Goal: Check status: Check status

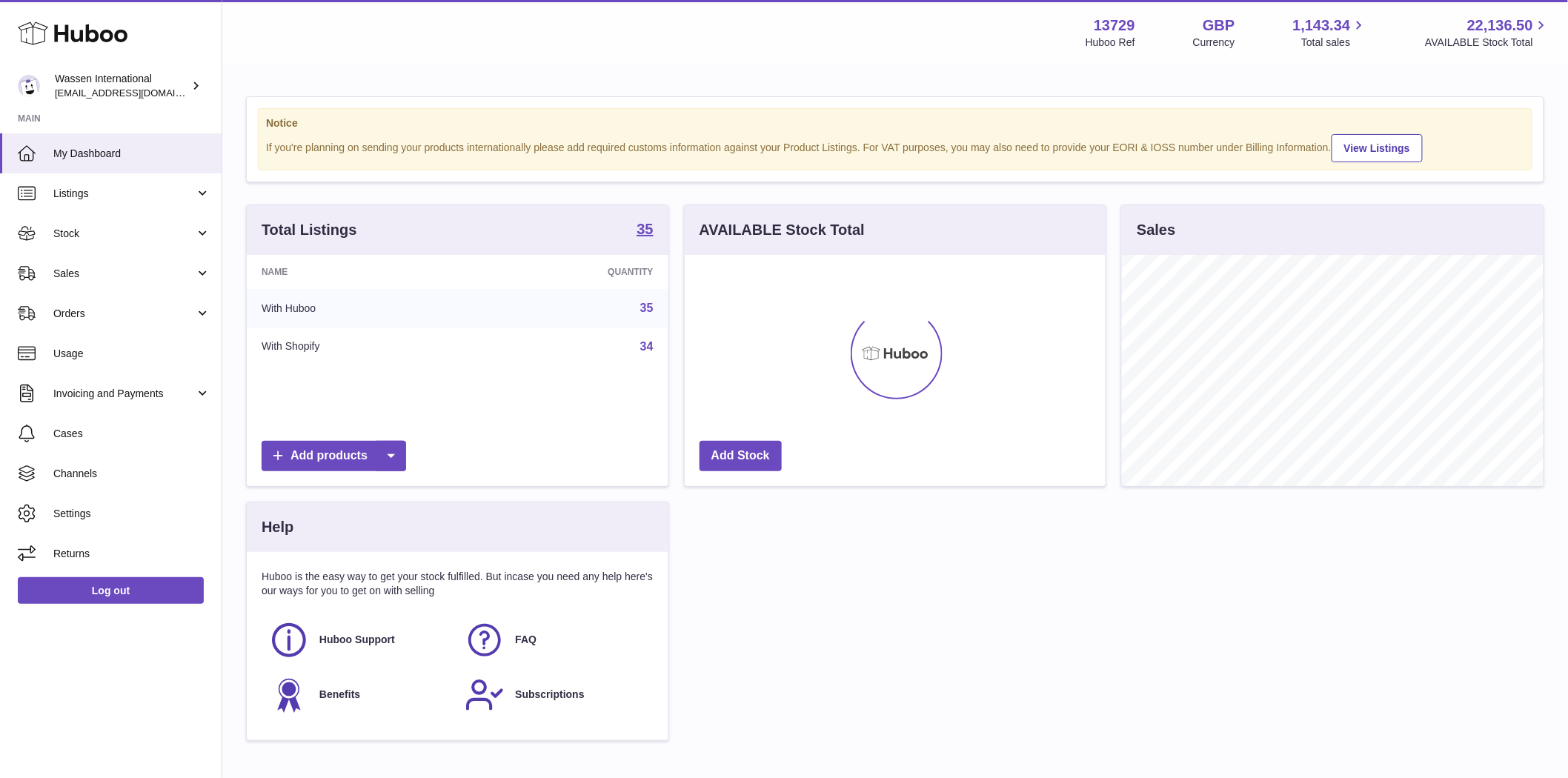
scroll to position [231, 421]
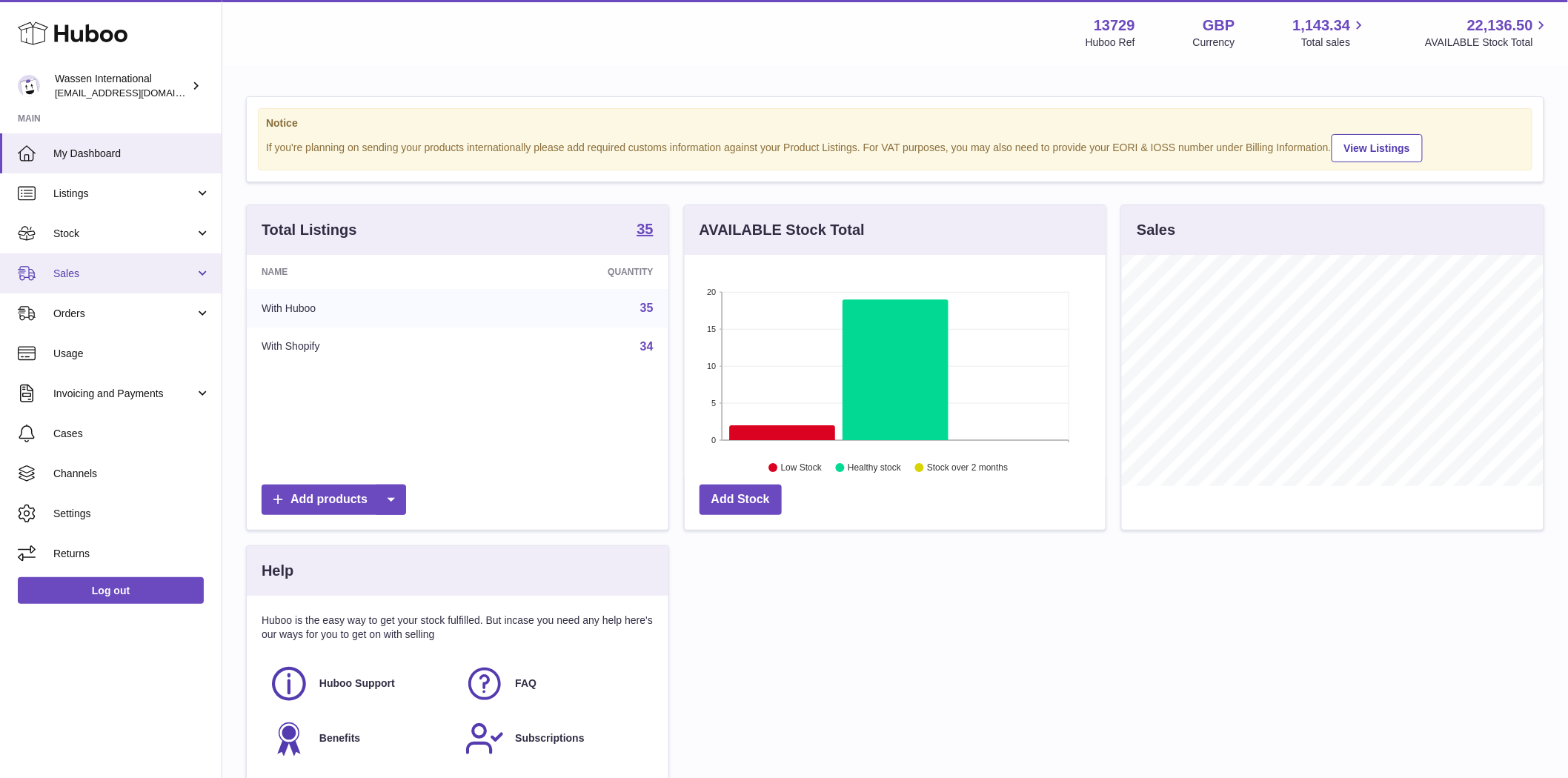
click at [134, 284] on link "Sales" at bounding box center [110, 273] width 221 height 40
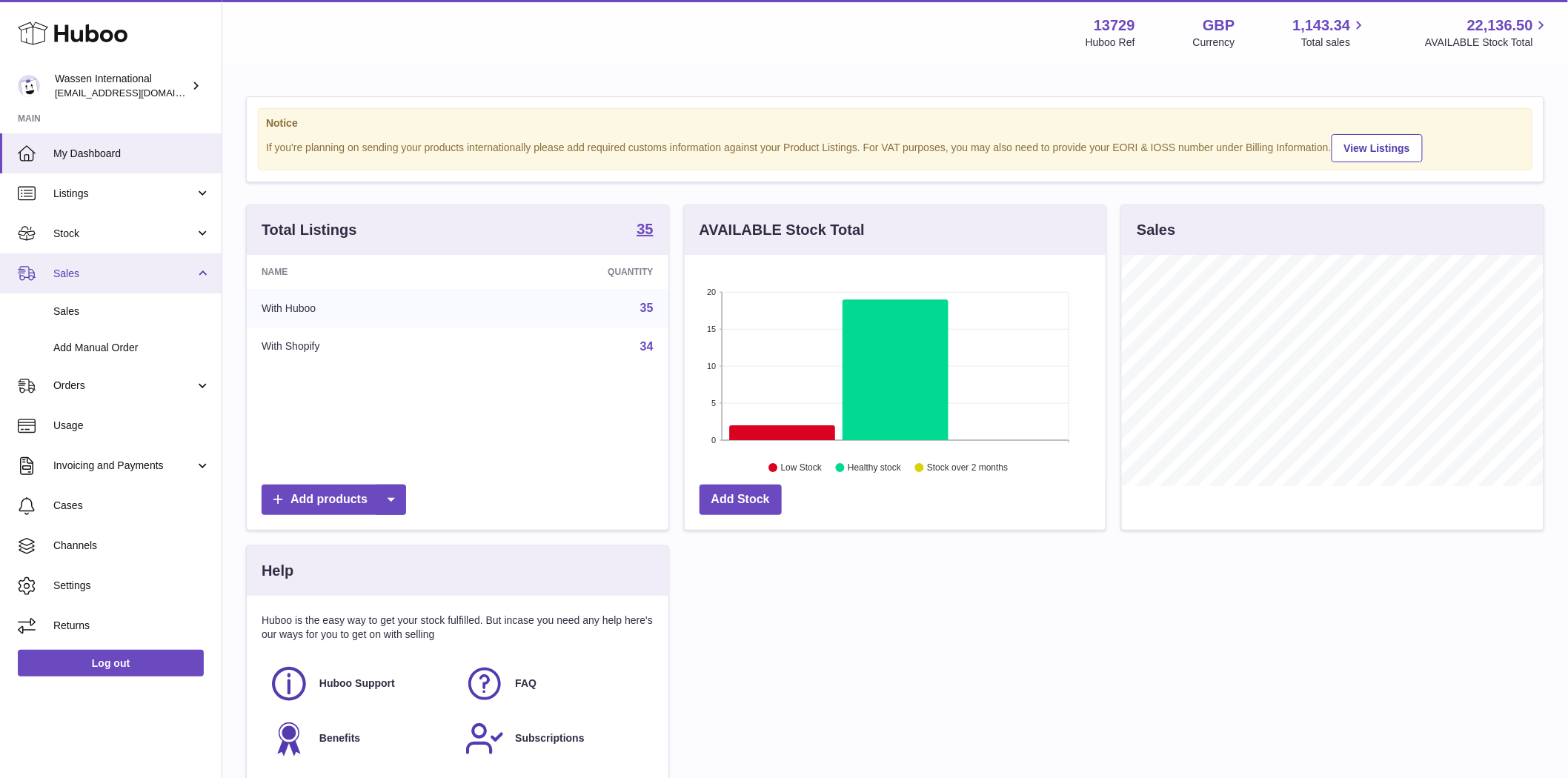
click at [135, 280] on link "Sales" at bounding box center [110, 273] width 221 height 40
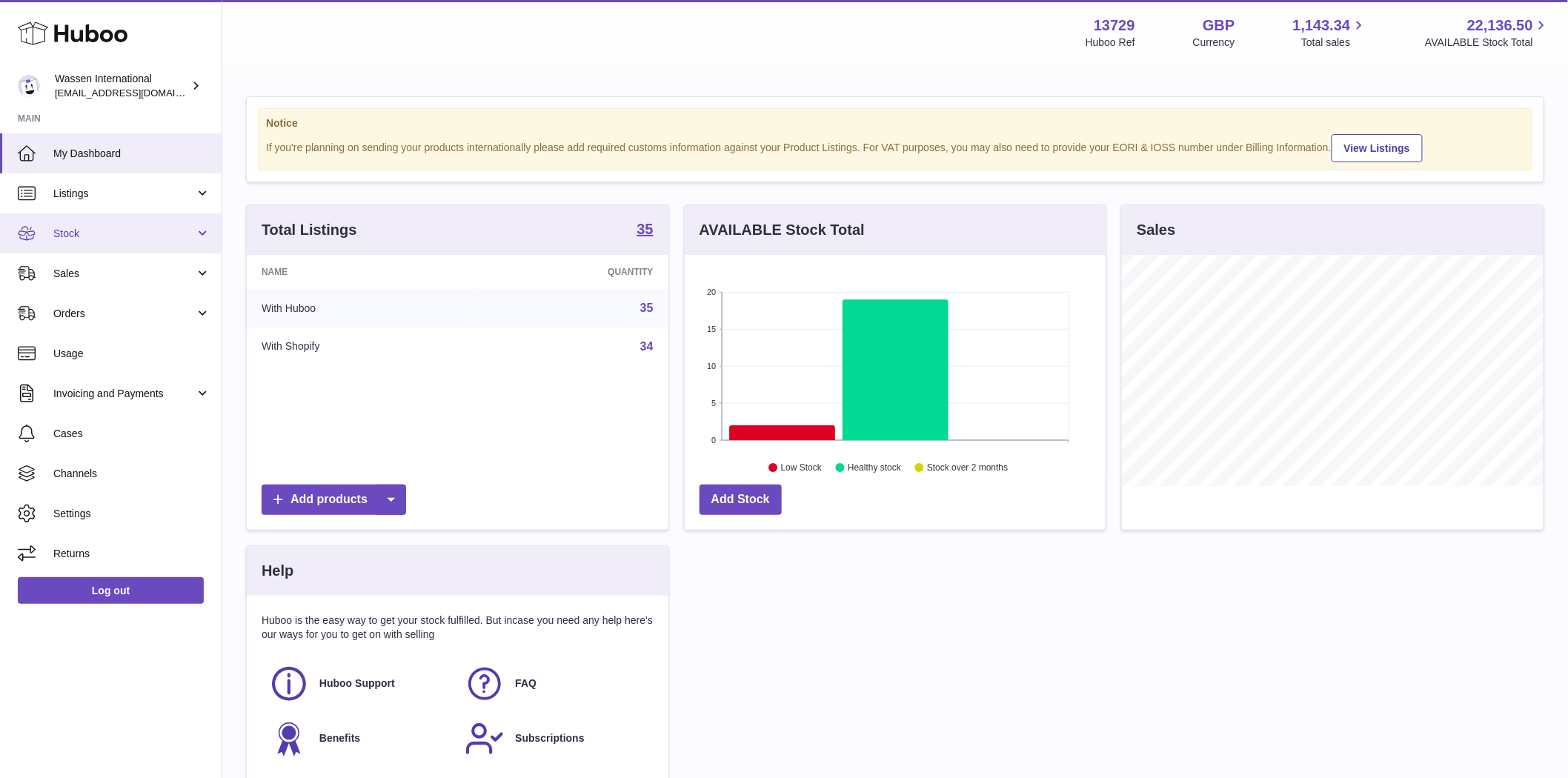
click at [150, 237] on span "Stock" at bounding box center [125, 234] width 142 height 14
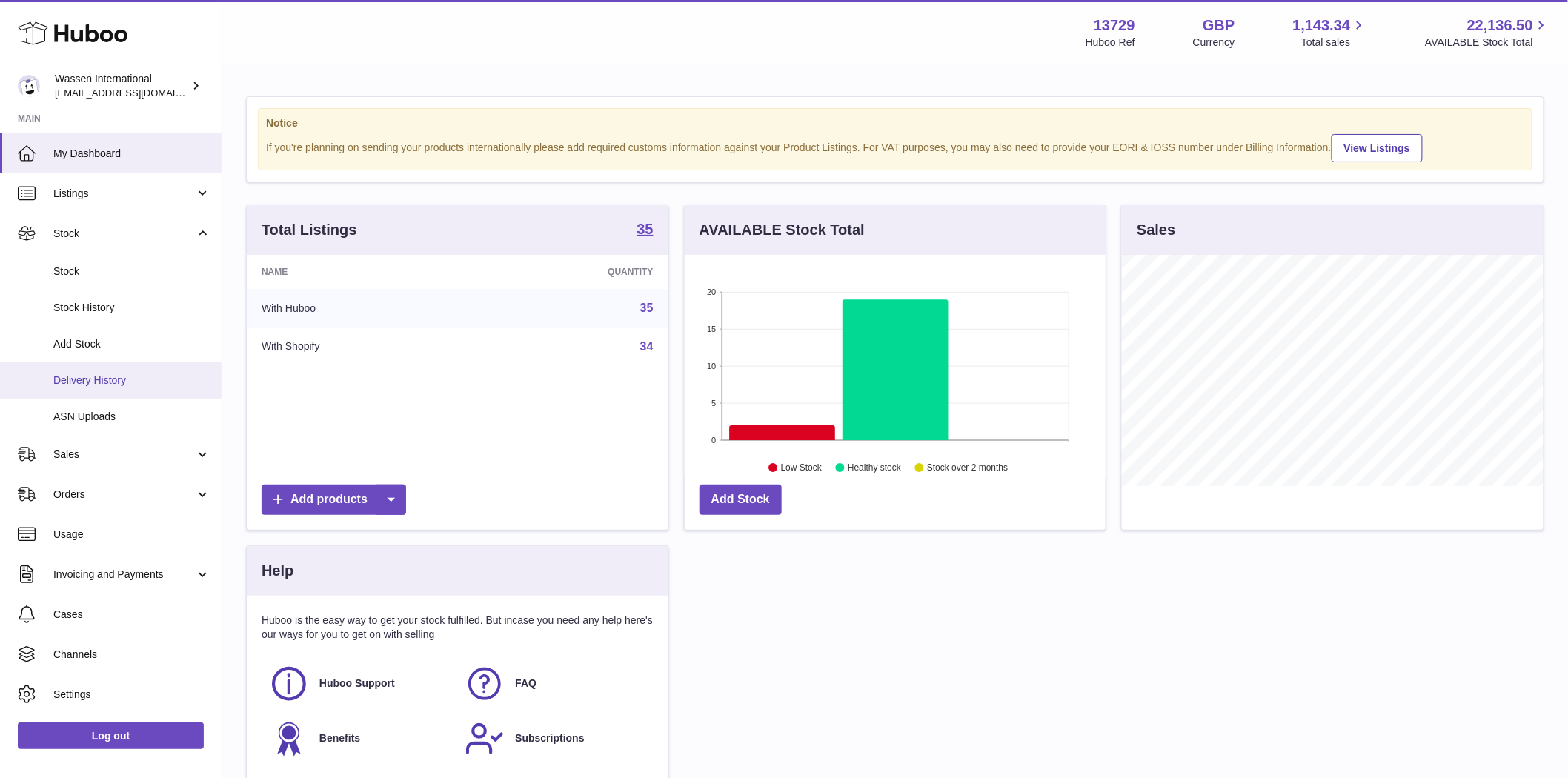
click at [125, 368] on link "Delivery History" at bounding box center [110, 380] width 221 height 36
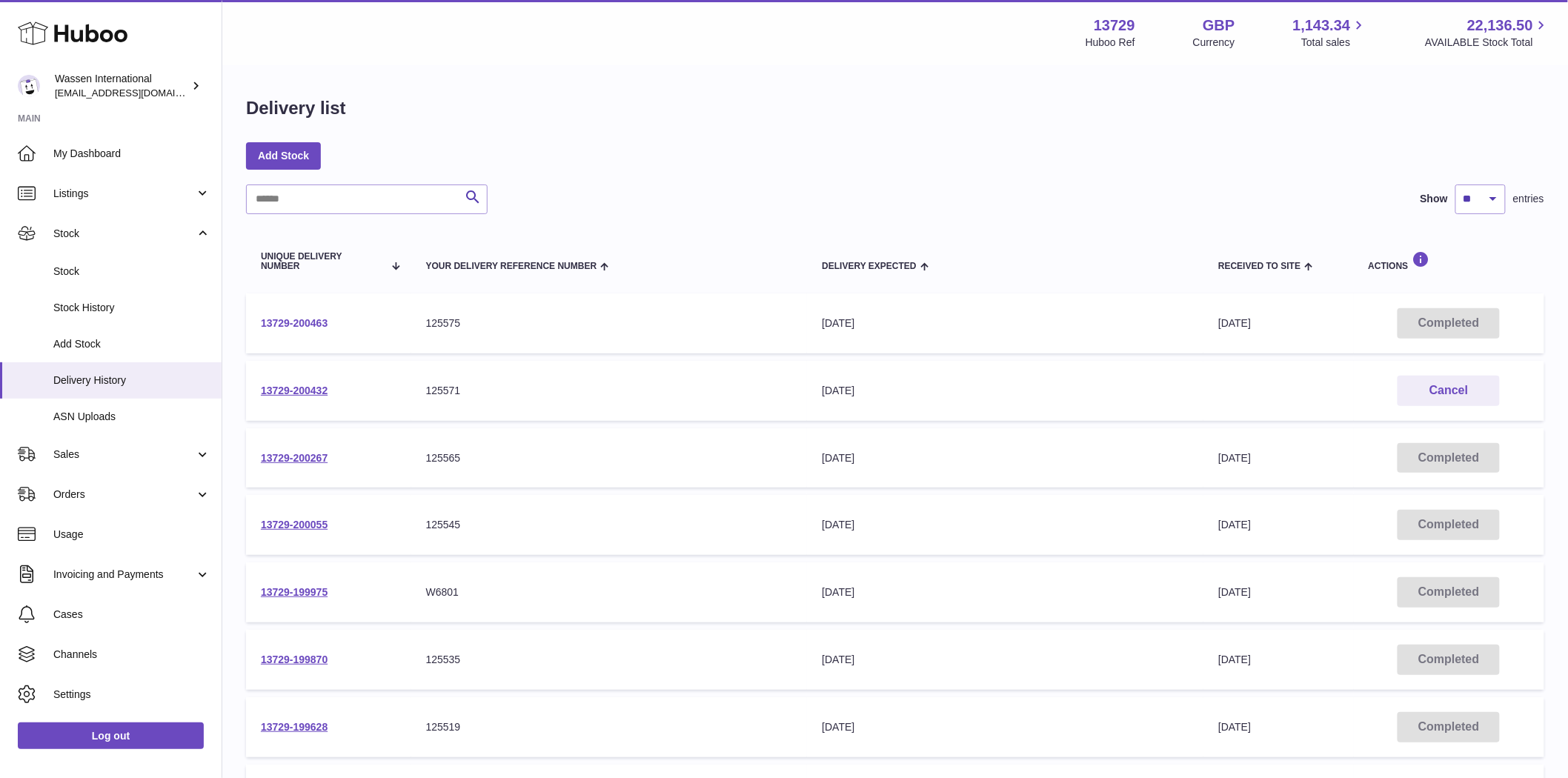
click at [324, 320] on link "13729-200463" at bounding box center [294, 323] width 67 height 11
click at [309, 384] on link "13729-200432" at bounding box center [294, 390] width 67 height 11
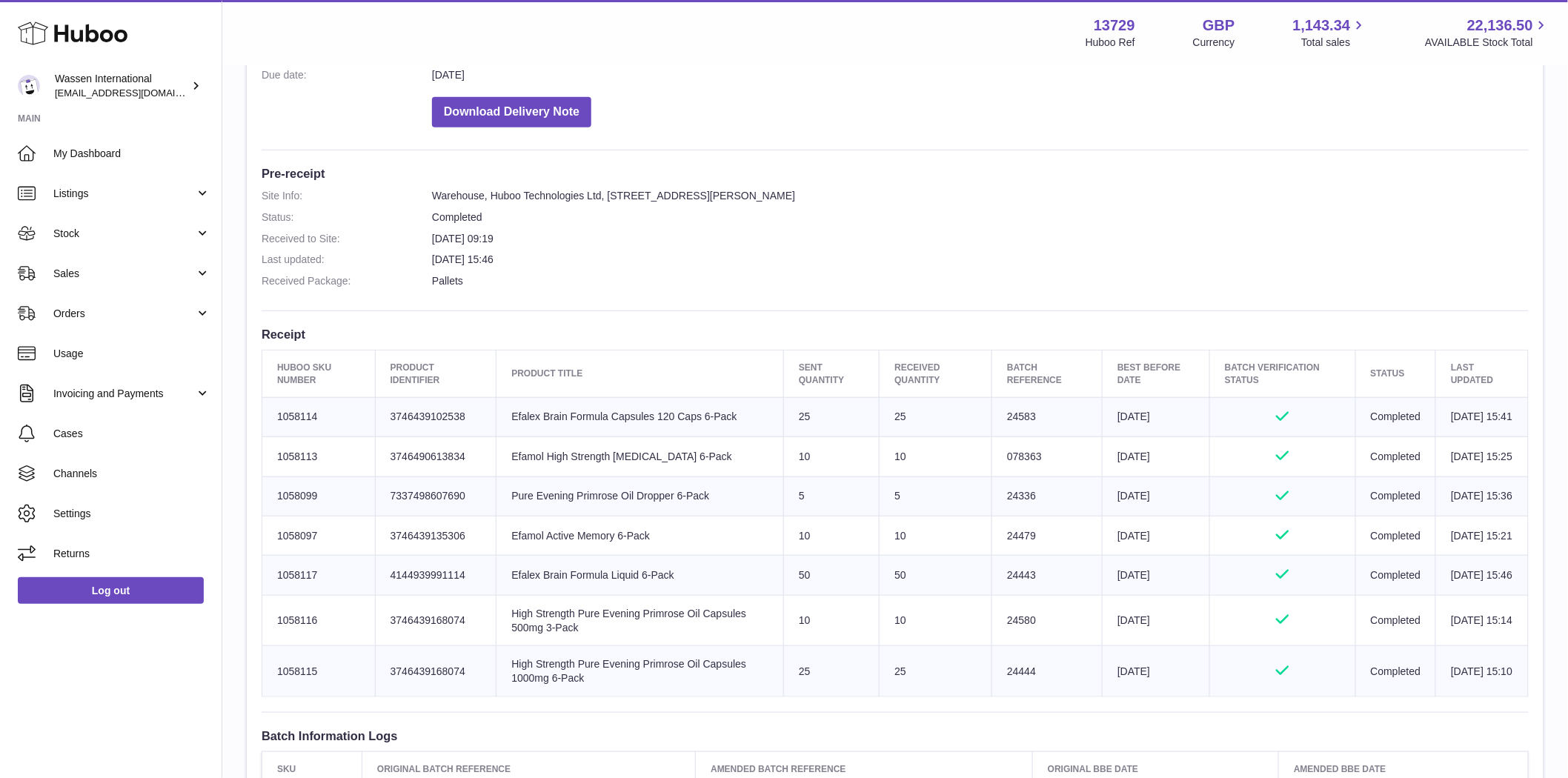
scroll to position [329, 0]
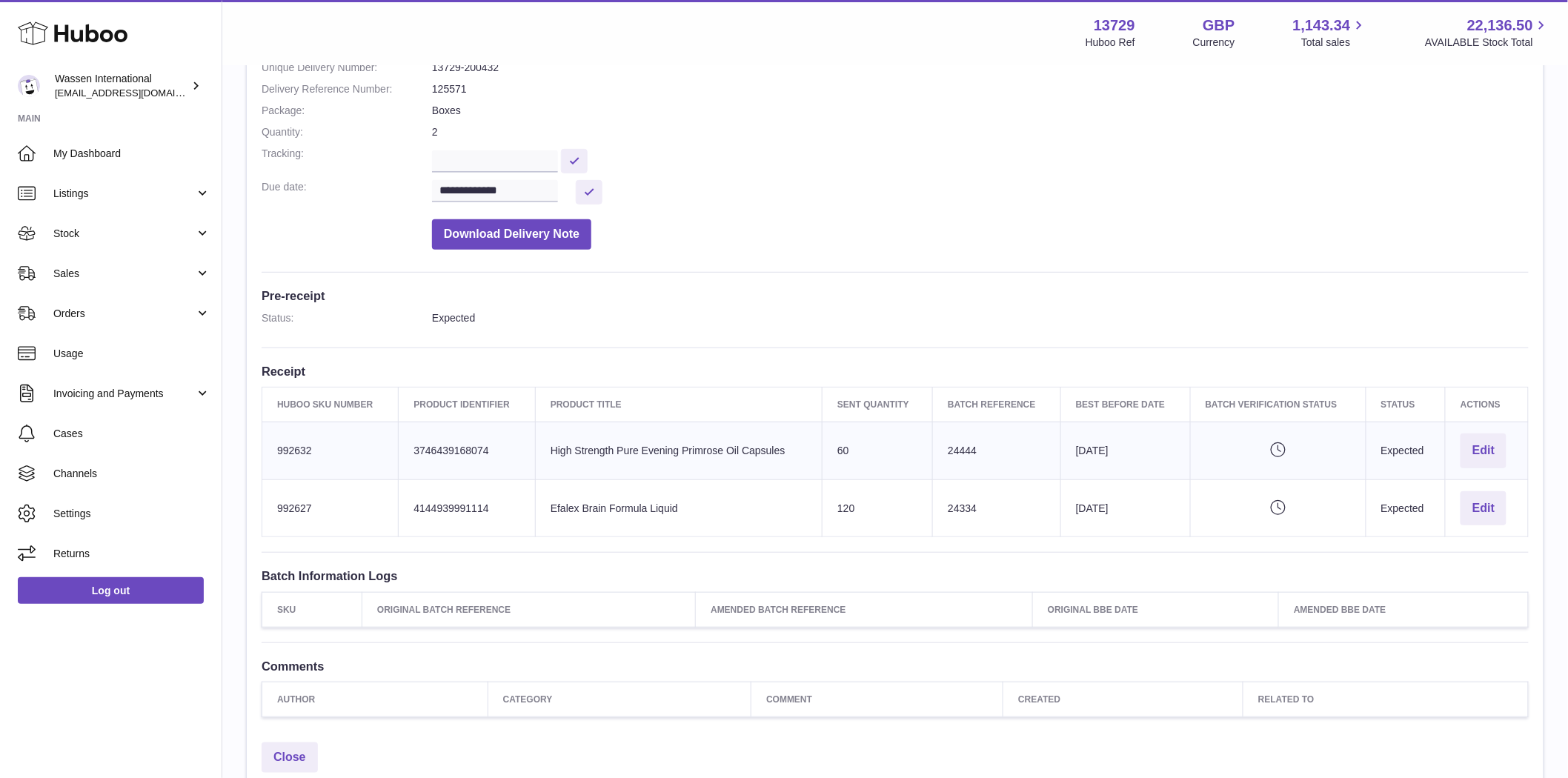
scroll to position [315, 0]
